Goal: Task Accomplishment & Management: Manage account settings

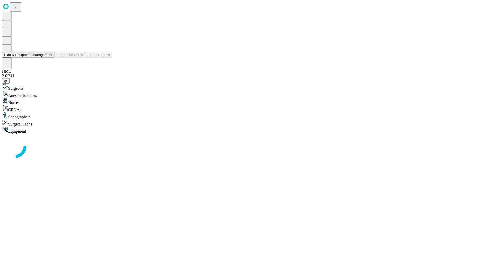
click at [49, 57] on button "Staff & Equipment Management" at bounding box center [28, 54] width 52 height 5
